Goal: Transaction & Acquisition: Purchase product/service

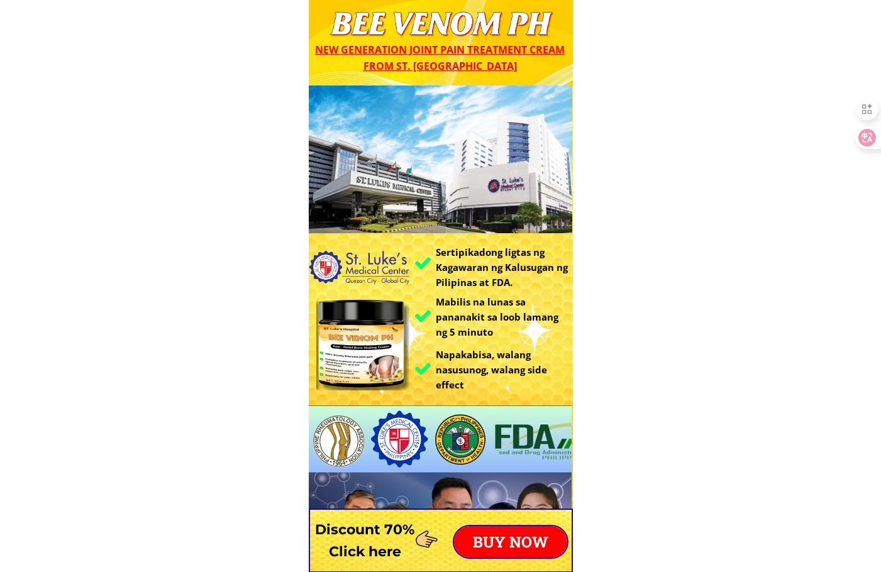
click at [501, 535] on p "BUY NOW" at bounding box center [510, 541] width 113 height 31
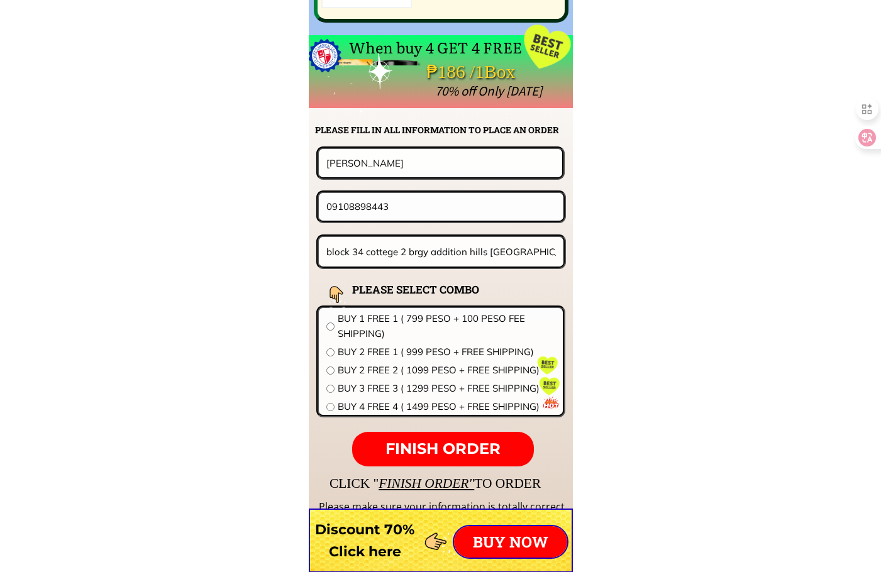
scroll to position [9866, 0]
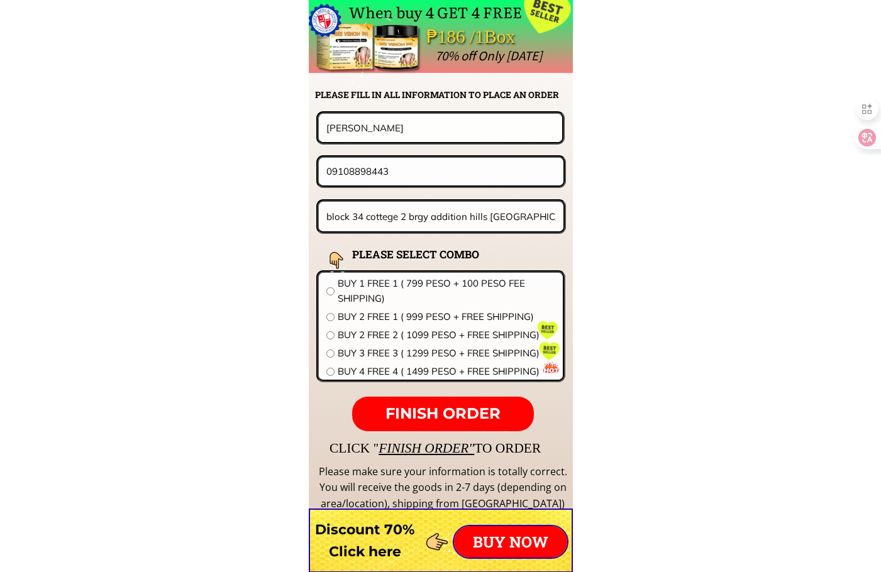
drag, startPoint x: 410, startPoint y: 172, endPoint x: 143, endPoint y: 168, distance: 267.3
paste input "63139309"
type input "0963139309"
click at [393, 138] on input "Lucy Perez" at bounding box center [440, 128] width 235 height 28
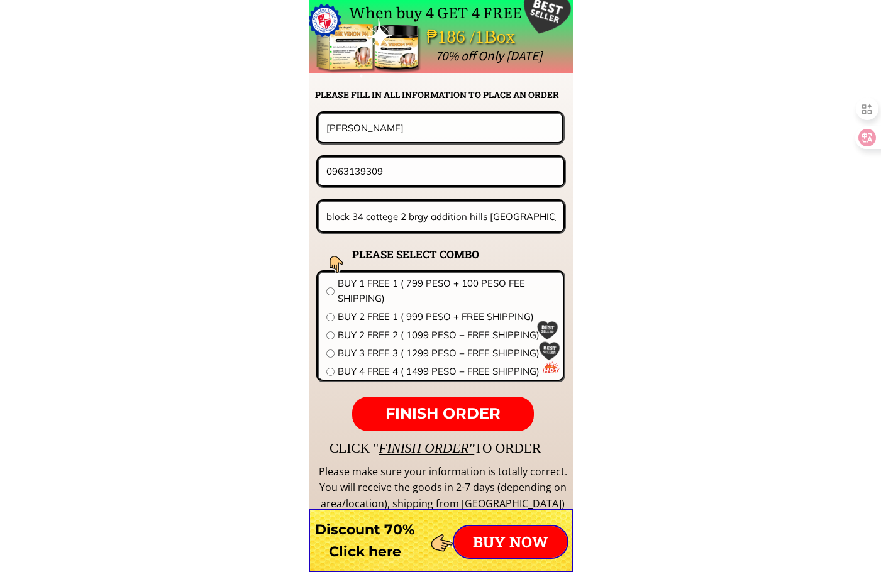
paste input "Cherry ann p, catalogo"
type input "Cherry ann p, catalogo"
click at [422, 218] on input "block 34 cottege 2 brgy addition hills Mandaluyong city" at bounding box center [441, 217] width 236 height 30
paste input "Anaros village block 68 lot st"
type input "Anaros village block 68 lot st"
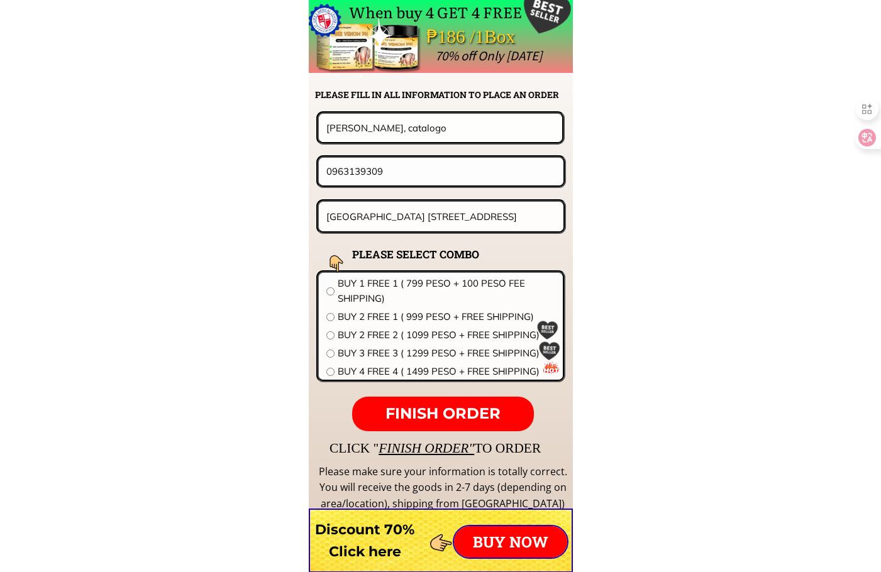
click at [380, 291] on span "BUY 1 FREE 1 ( 799 PESO + 100 PESO FEE SHIPPING)" at bounding box center [447, 291] width 218 height 30
radio input "true"
click at [437, 168] on input "0963139309" at bounding box center [441, 171] width 236 height 27
type input "09631393099"
click at [480, 398] on p "FINISH ORDER" at bounding box center [442, 414] width 181 height 35
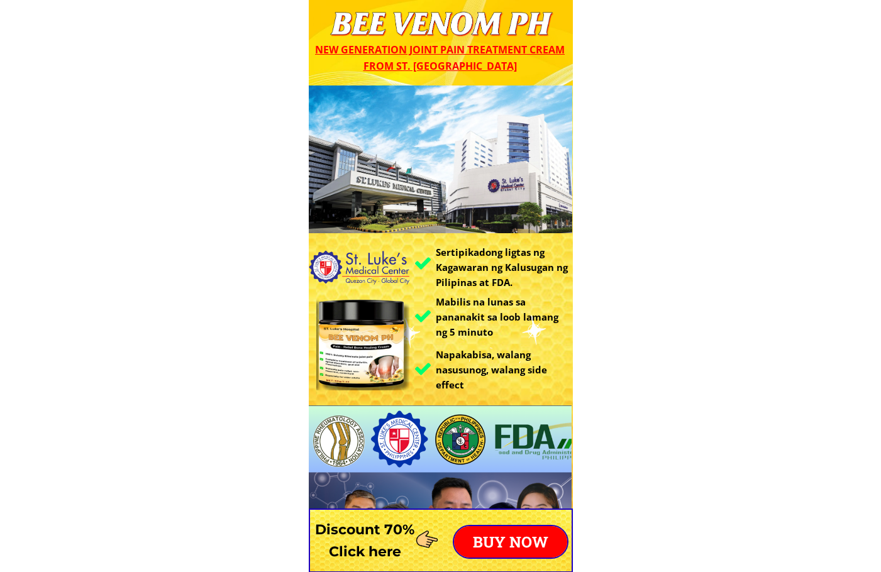
click at [505, 543] on p "BUY NOW" at bounding box center [510, 541] width 113 height 31
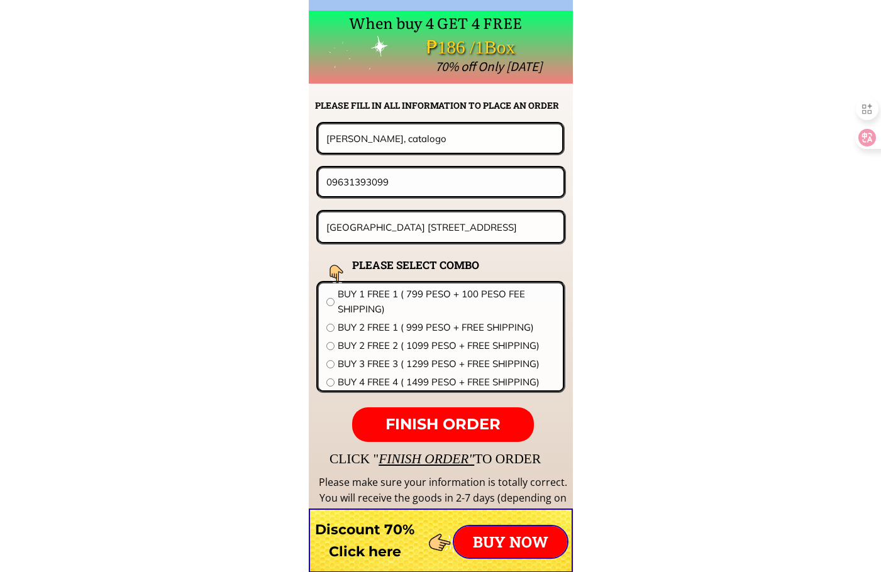
scroll to position [9866, 0]
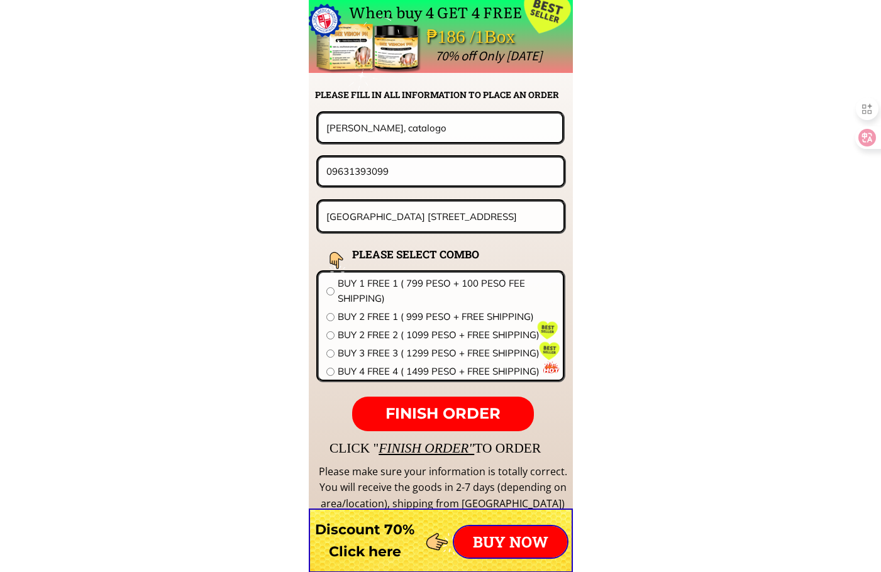
click at [403, 162] on input "09631393099" at bounding box center [441, 171] width 236 height 27
paste input "165803550"
type input "09165803550"
click at [410, 126] on input "Cherry ann p, catalogo" at bounding box center [440, 128] width 235 height 28
paste input "[PERSON_NAME] C Aguas"
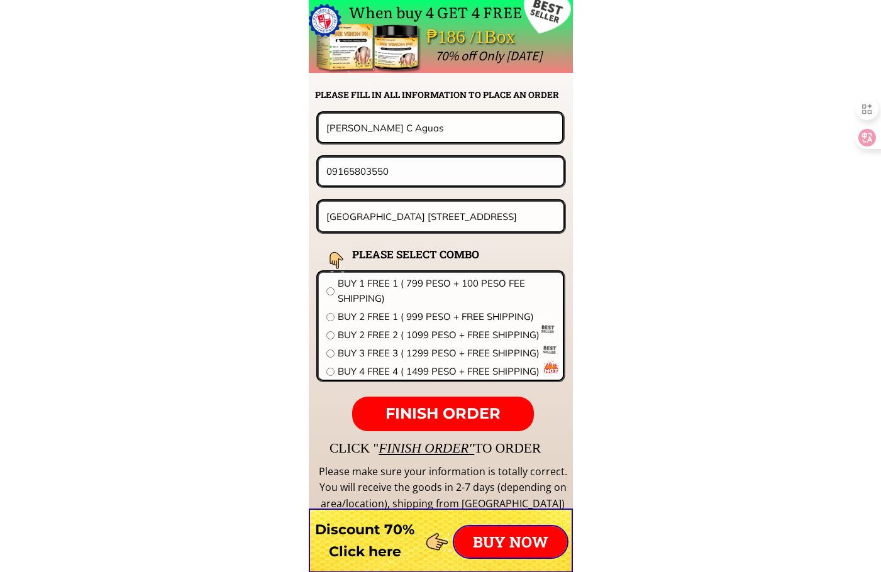
type input "[PERSON_NAME] C Aguas"
click at [495, 206] on input "Anaros village block 68 lot st" at bounding box center [441, 217] width 236 height 30
paste input "Rizal st.san juan calamba laguna land mark choocs to go purok2combo"
type input "Rizal [GEOGRAPHIC_DATA][PERSON_NAME][GEOGRAPHIC_DATA] mark choocs to go purok"
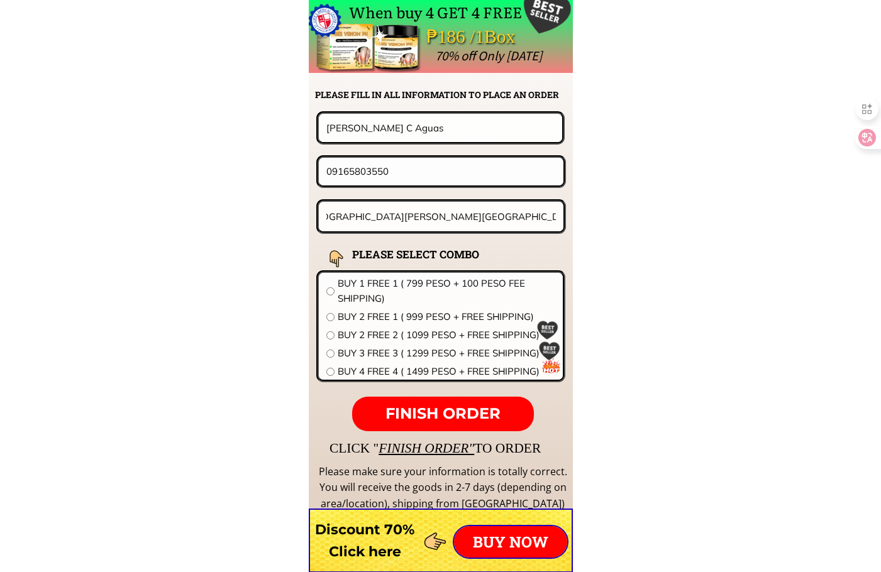
scroll to position [0, 0]
click at [393, 292] on span "BUY 1 FREE 1 ( 799 PESO + 100 PESO FEE SHIPPING)" at bounding box center [447, 291] width 218 height 30
radio input "true"
click at [475, 412] on span "FINISH ORDER" at bounding box center [442, 413] width 115 height 18
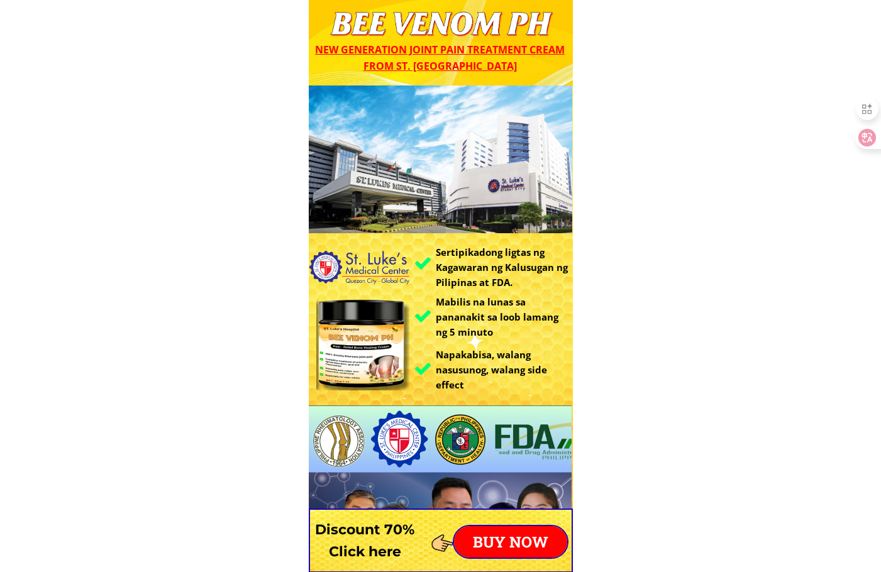
click at [487, 525] on div "BUY NOW" at bounding box center [511, 542] width 116 height 34
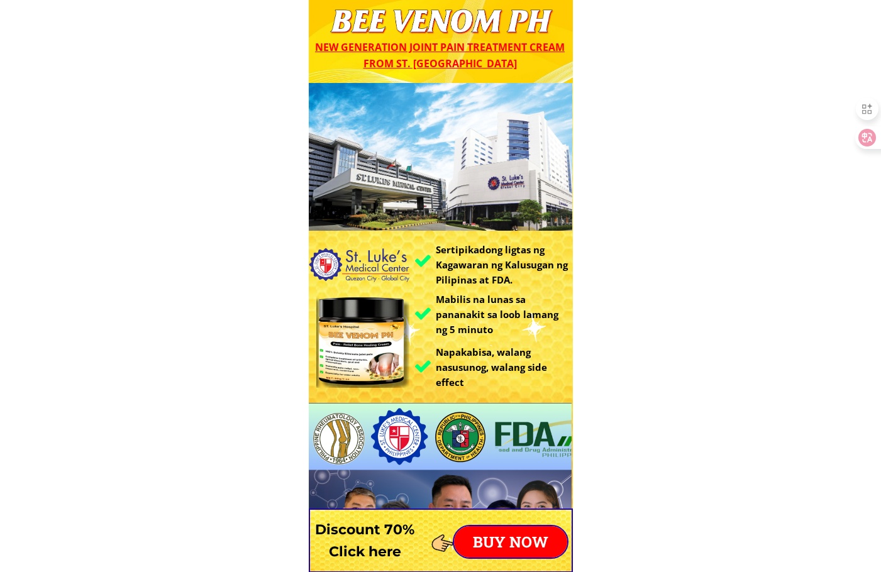
click at [501, 538] on p "BUY NOW" at bounding box center [510, 541] width 113 height 31
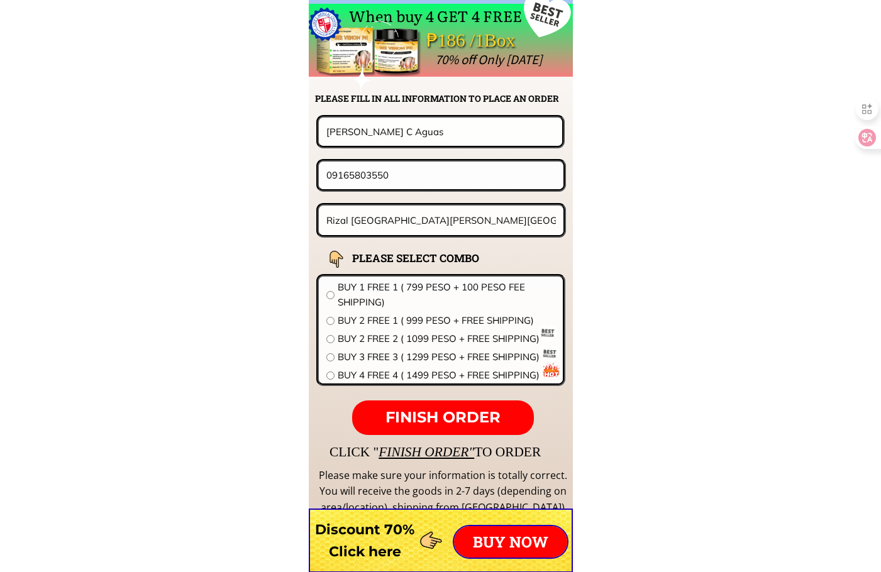
scroll to position [9866, 0]
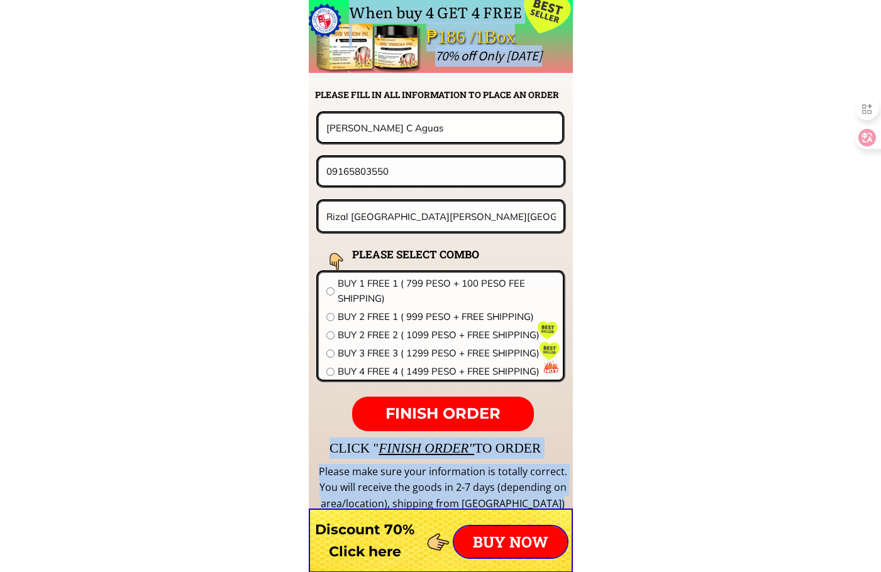
drag, startPoint x: 409, startPoint y: 189, endPoint x: 145, endPoint y: 179, distance: 264.3
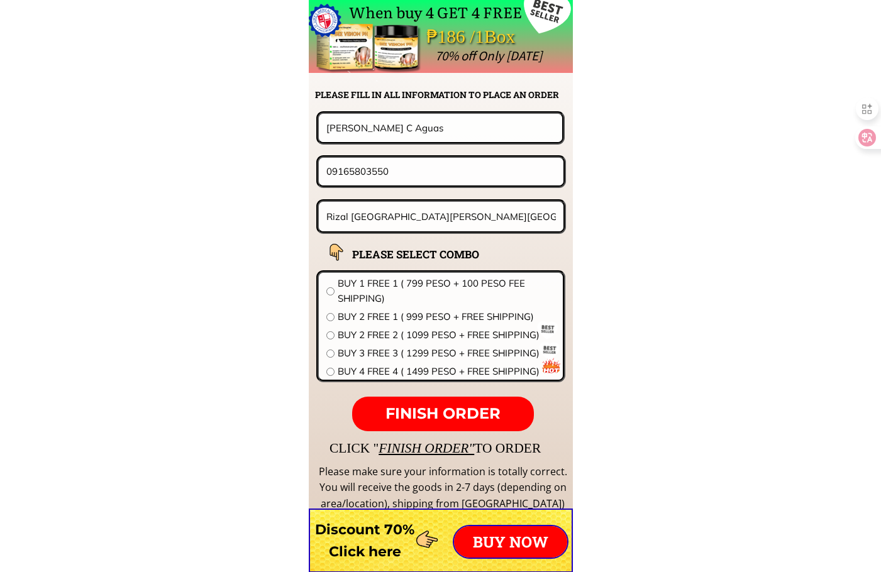
drag, startPoint x: 390, startPoint y: 177, endPoint x: 337, endPoint y: 177, distance: 53.5
paste input "620436479"
type input "09620436479"
drag, startPoint x: 414, startPoint y: 136, endPoint x: 101, endPoint y: 116, distance: 313.8
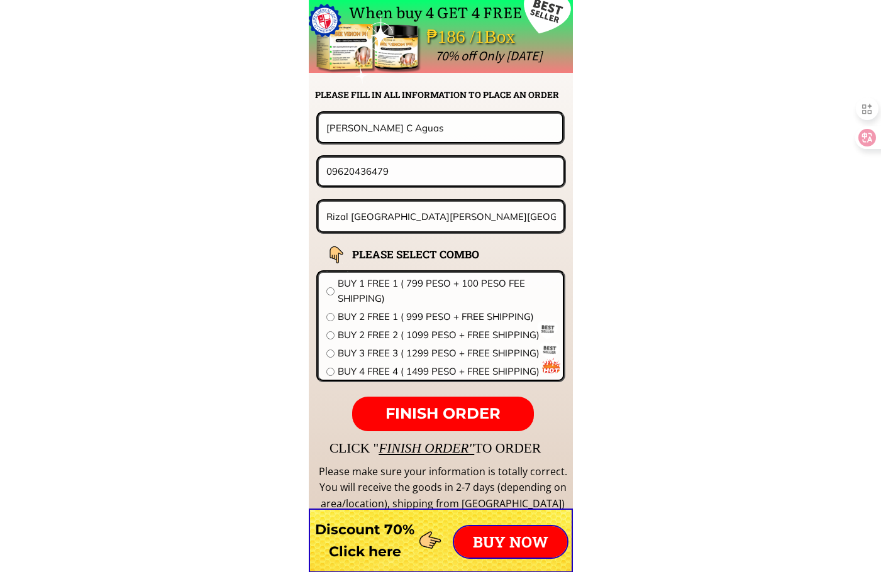
paste input "Cita Oqui"
type input "Cita Oquias"
click at [418, 222] on input "Rizal st.san juan calamba laguna land mark choocs to go purok" at bounding box center [441, 217] width 236 height 30
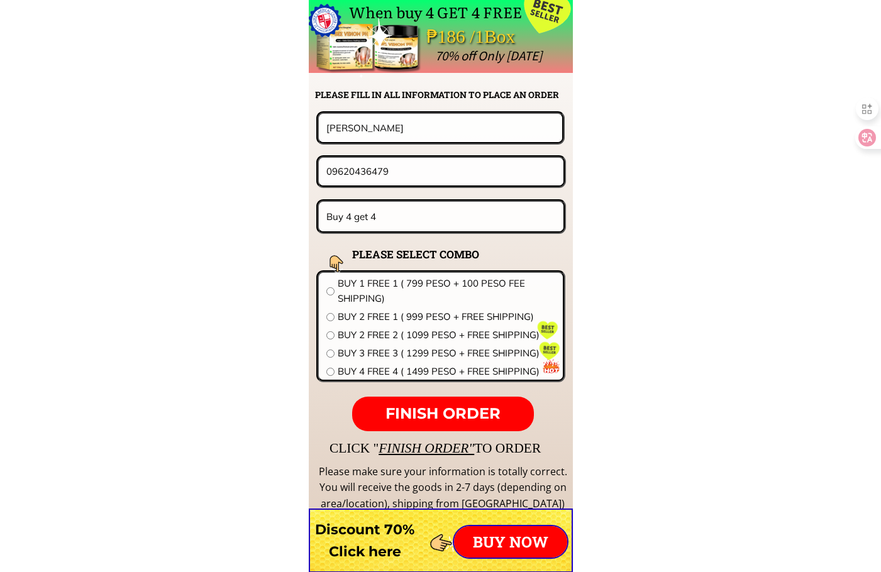
type input "Buy 4 get 4"
click at [401, 377] on span "BUY 4 FREE 4 ( 1499 PESO + FREE SHIPPING)" at bounding box center [447, 371] width 218 height 15
radio input "true"
click at [452, 414] on span "FINISH ORDER" at bounding box center [442, 413] width 115 height 18
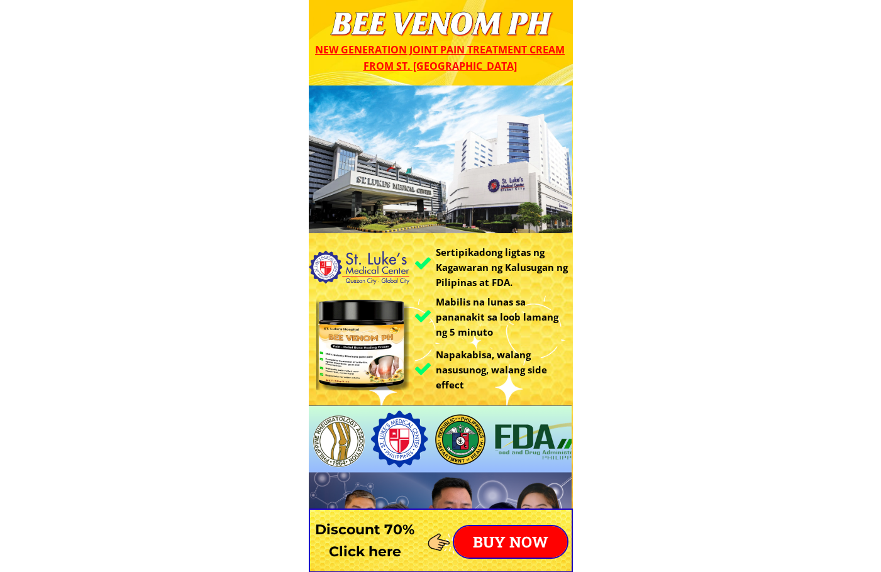
click at [507, 541] on p "BUY NOW" at bounding box center [510, 541] width 113 height 31
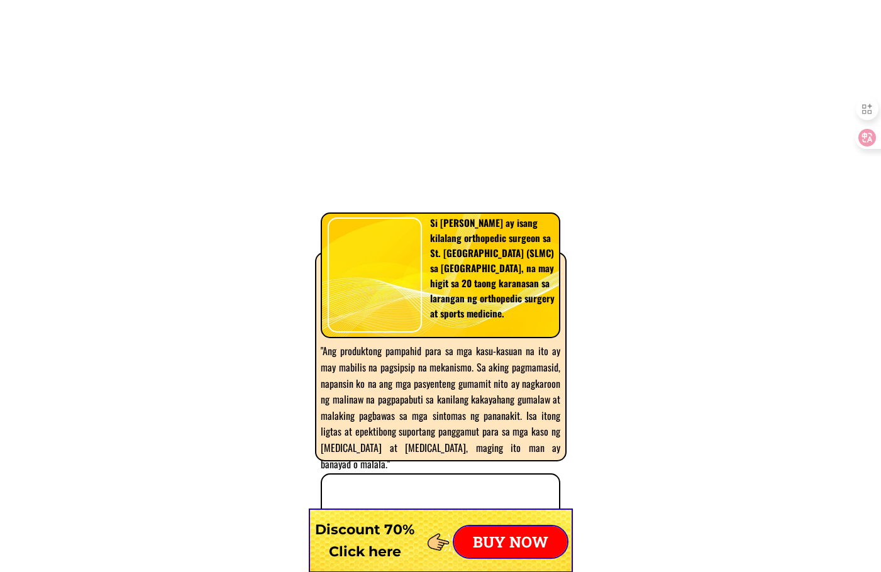
scroll to position [9866, 0]
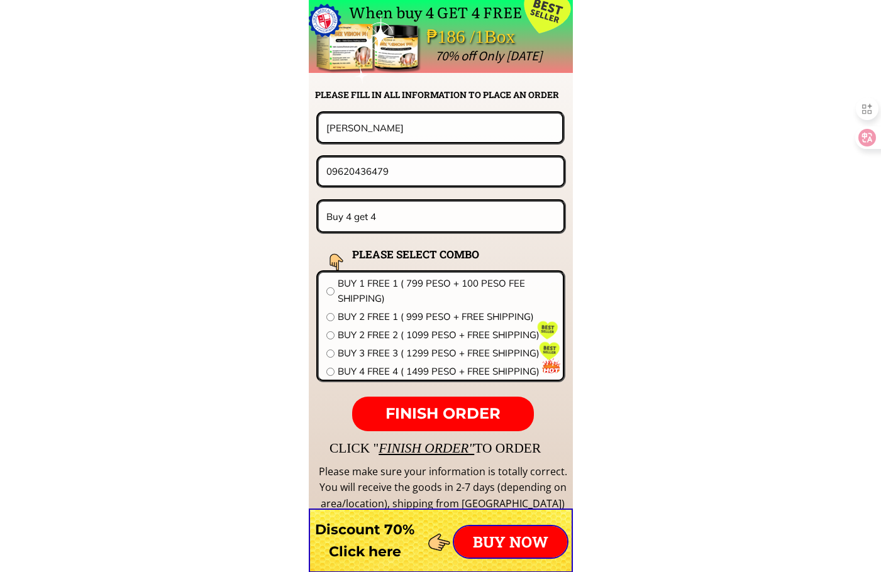
drag, startPoint x: 412, startPoint y: 170, endPoint x: 69, endPoint y: 185, distance: 344.3
paste input "086678430"
type input "09086678430"
drag, startPoint x: 416, startPoint y: 130, endPoint x: 49, endPoint y: 115, distance: 367.5
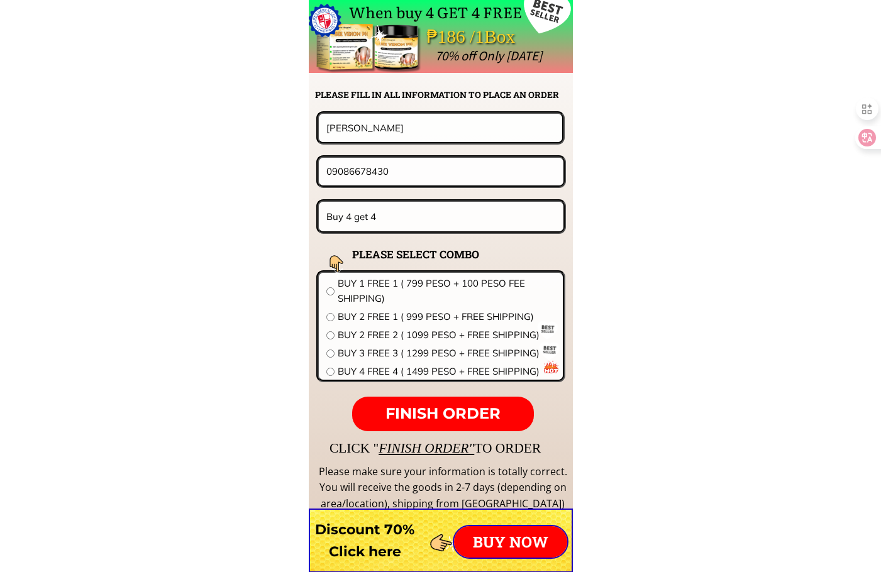
paste input "hristy santo"
type input "Christy santos"
click at [470, 226] on input "Buy 4 get 4" at bounding box center [441, 217] width 236 height 30
paste input "Jp rizal st poblacion sta maria bul.. Infront of smaxx shopping mall"
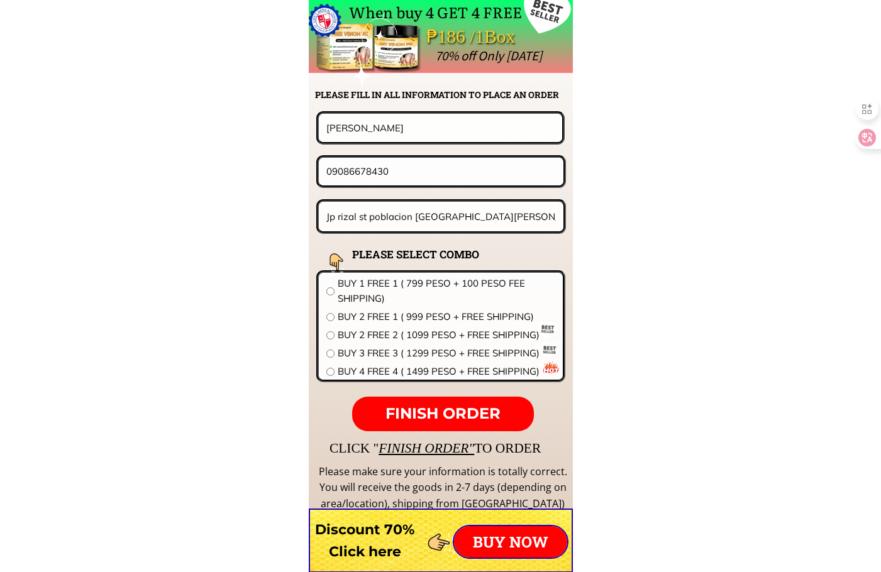
scroll to position [0, 56]
type input "Jp rizal st poblacion [GEOGRAPHIC_DATA][PERSON_NAME].. Infront of smaxx shoppin…"
click at [390, 286] on span "BUY 1 FREE 1 ( 799 PESO + 100 PESO FEE SHIPPING)" at bounding box center [447, 291] width 218 height 30
radio input "true"
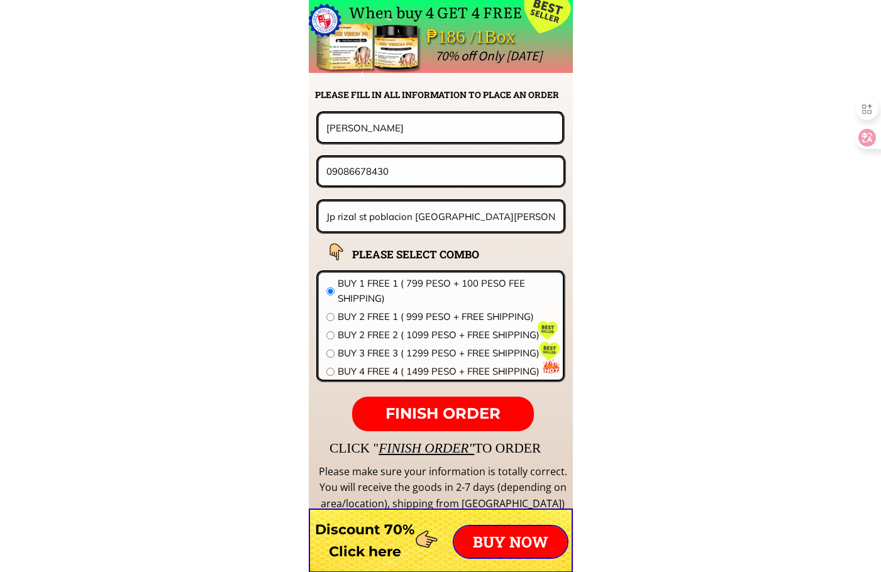
click at [455, 410] on span "FINISH ORDER" at bounding box center [442, 413] width 115 height 18
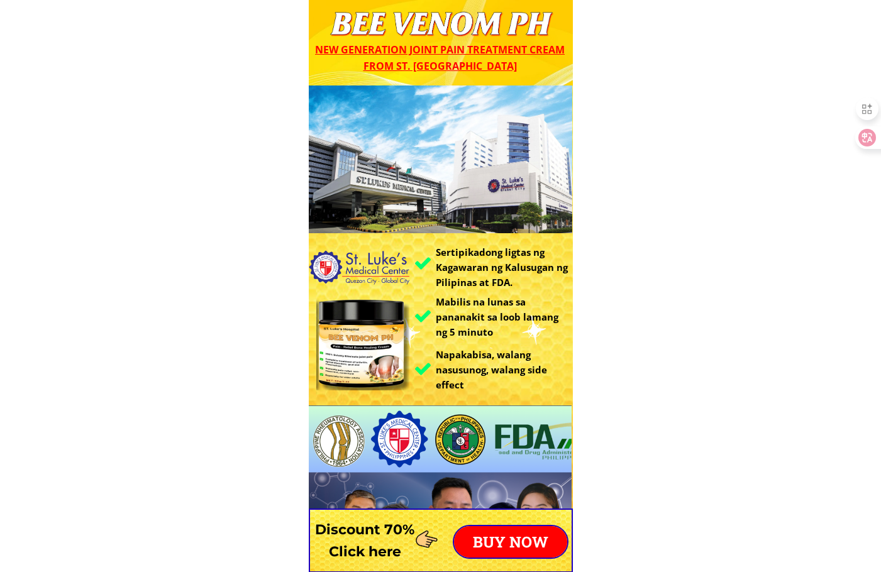
click at [511, 537] on p "BUY NOW" at bounding box center [510, 541] width 113 height 31
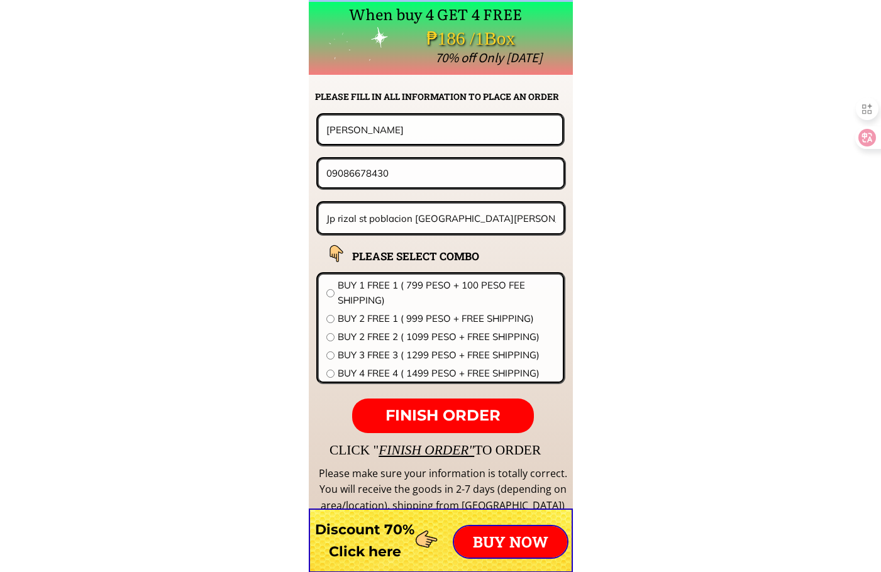
scroll to position [9866, 0]
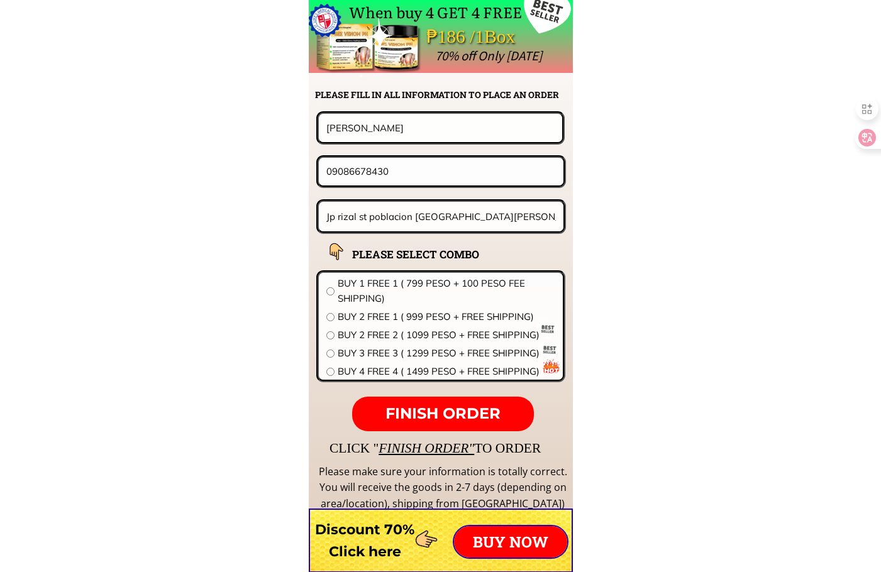
drag, startPoint x: 401, startPoint y: 178, endPoint x: 61, endPoint y: 154, distance: 340.4
paste input "508668382"
type input "09508668382"
click at [409, 135] on input "[PERSON_NAME]" at bounding box center [440, 128] width 235 height 28
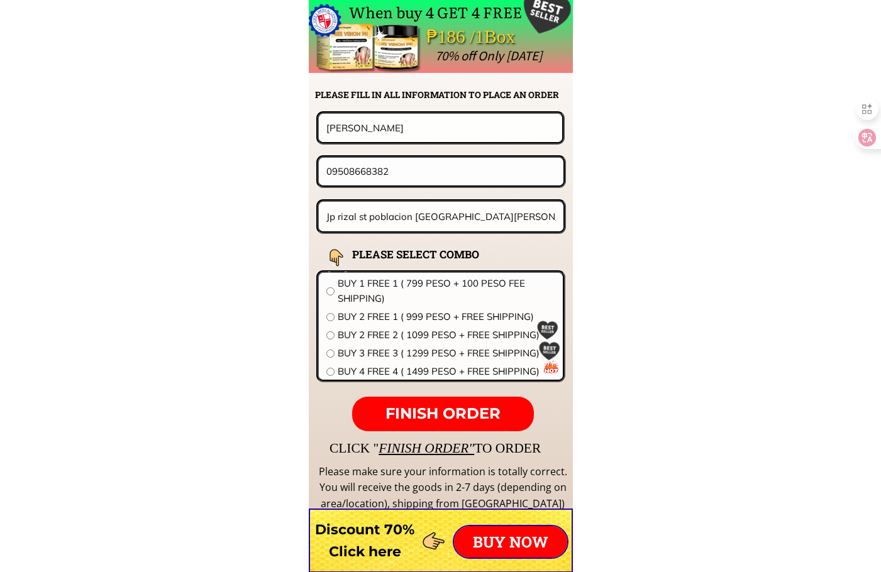
paste input "[PERSON_NAME][GEOGRAPHIC_DATA]"
type input "[PERSON_NAME][GEOGRAPHIC_DATA]"
click at [429, 214] on input "Jp rizal st poblacion [GEOGRAPHIC_DATA][PERSON_NAME].. Infront of smaxx shoppin…" at bounding box center [441, 217] width 236 height 30
paste input "Purok 2 Barangay [PERSON_NAME] [GEOGRAPHIC_DATA][PERSON_NAME]"
type input "Purok 2 Barangay [PERSON_NAME] [GEOGRAPHIC_DATA][PERSON_NAME]"
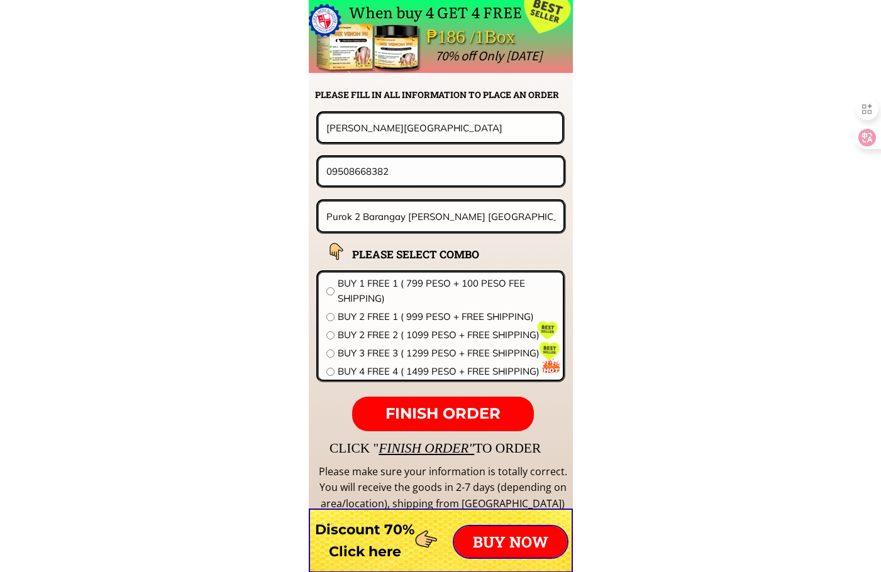
click at [403, 270] on form "FINISH ORDER [PERSON_NAME] 09508668382 Purok 2 Barangay [PERSON_NAME] [GEOGRAPH…" at bounding box center [361, 271] width 407 height 320
click at [401, 289] on span "BUY 1 FREE 1 ( 799 PESO + 100 PESO FEE SHIPPING)" at bounding box center [447, 291] width 218 height 30
radio input "true"
click at [472, 419] on span "FINISH ORDER" at bounding box center [442, 413] width 115 height 18
